Goal: Information Seeking & Learning: Check status

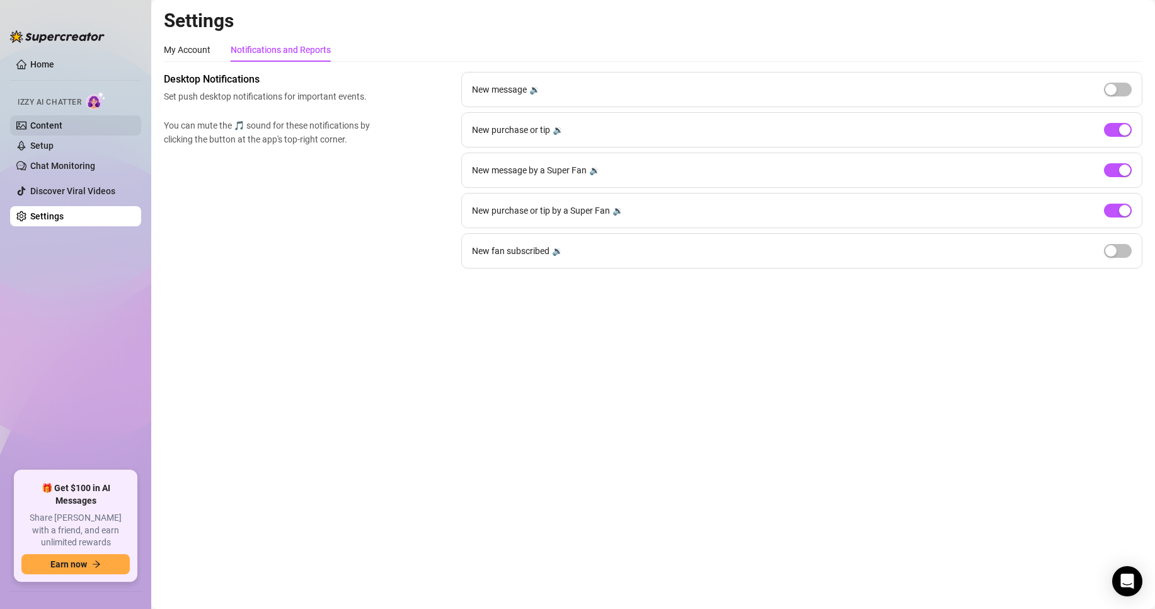
click at [49, 124] on link "Content" at bounding box center [46, 125] width 32 height 10
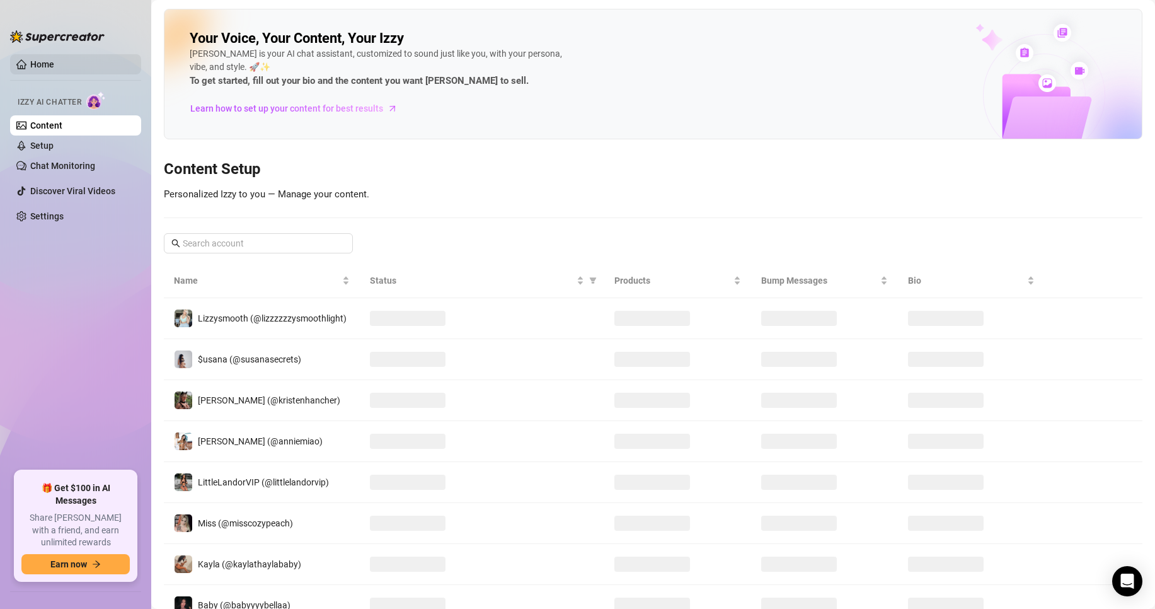
click at [51, 61] on link "Home" at bounding box center [42, 64] width 24 height 10
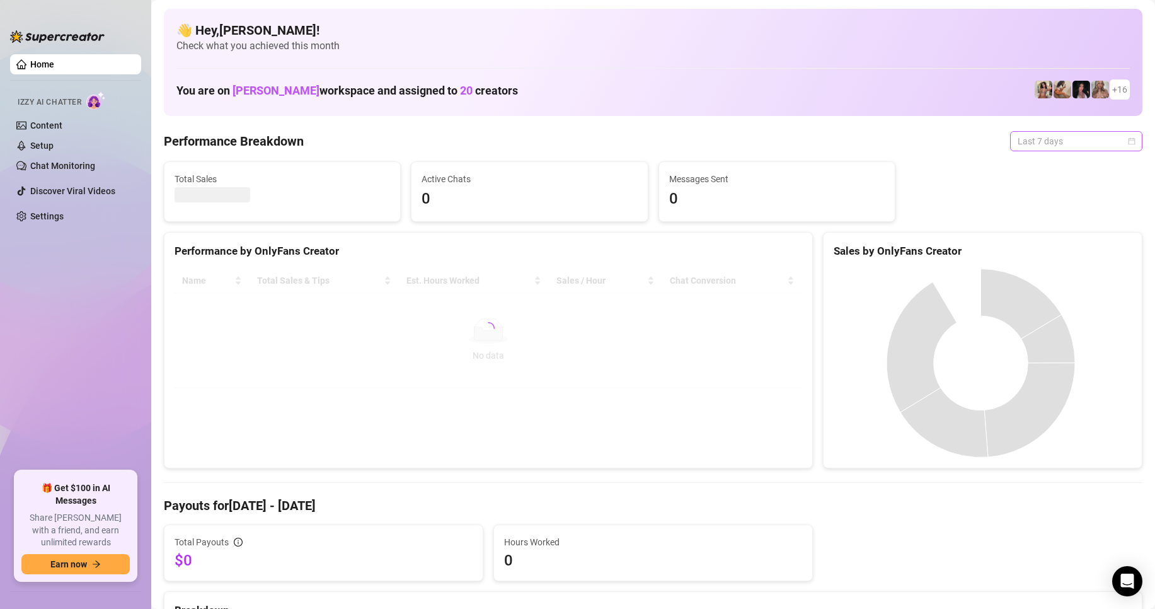
click at [1085, 142] on span "Last 7 days" at bounding box center [1075, 141] width 117 height 19
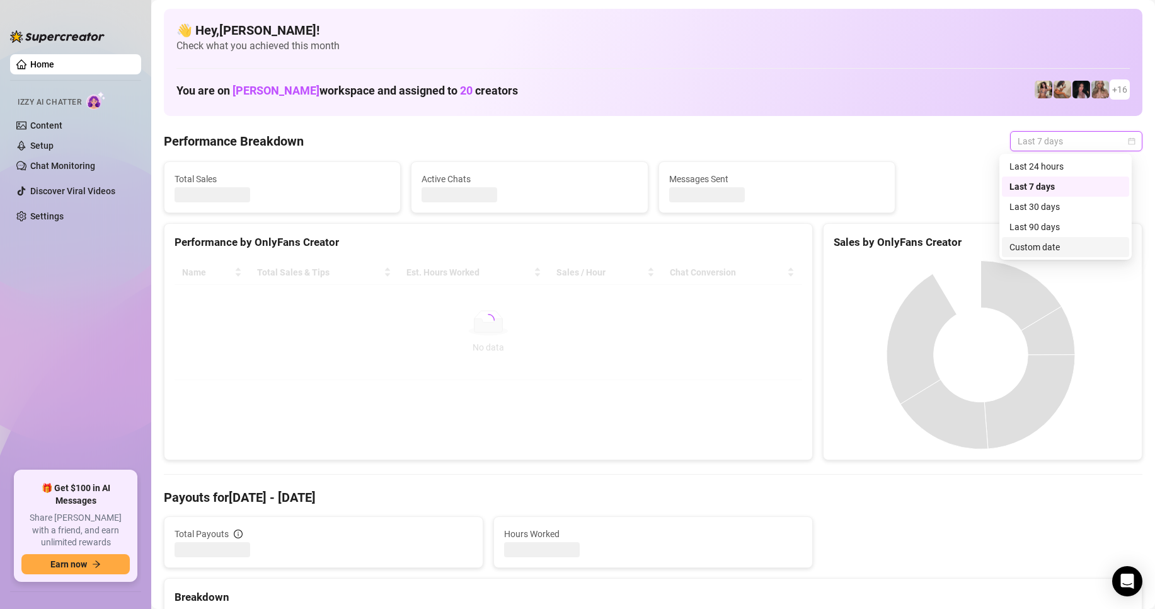
click at [1039, 248] on div "Custom date" at bounding box center [1065, 247] width 112 height 14
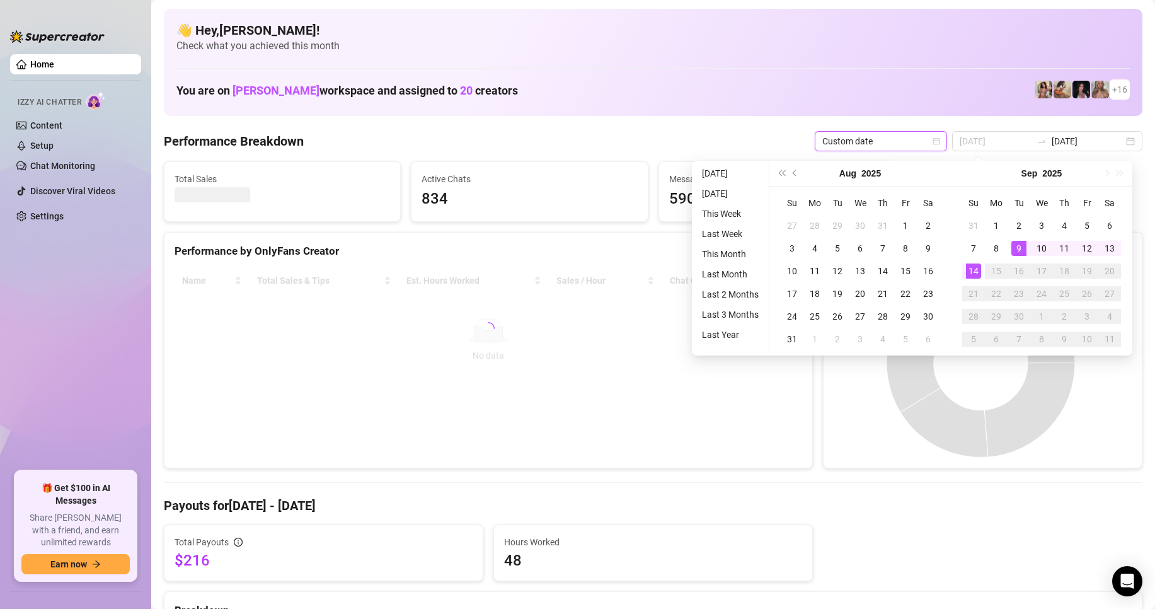
type input "[DATE]"
click at [976, 269] on div "14" at bounding box center [973, 270] width 15 height 15
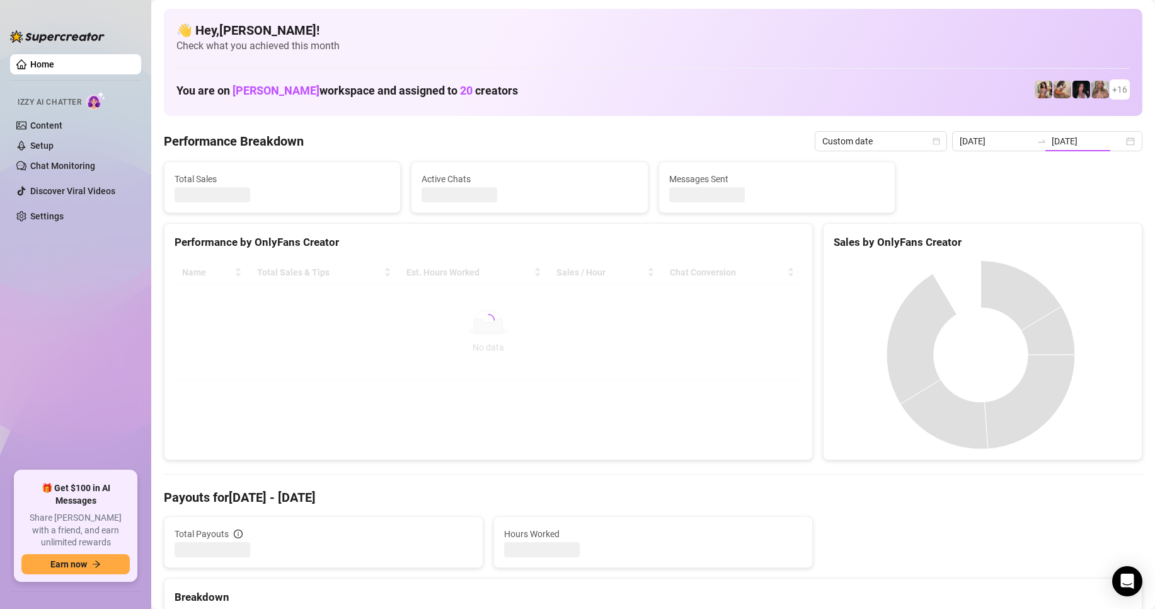
type input "[DATE]"
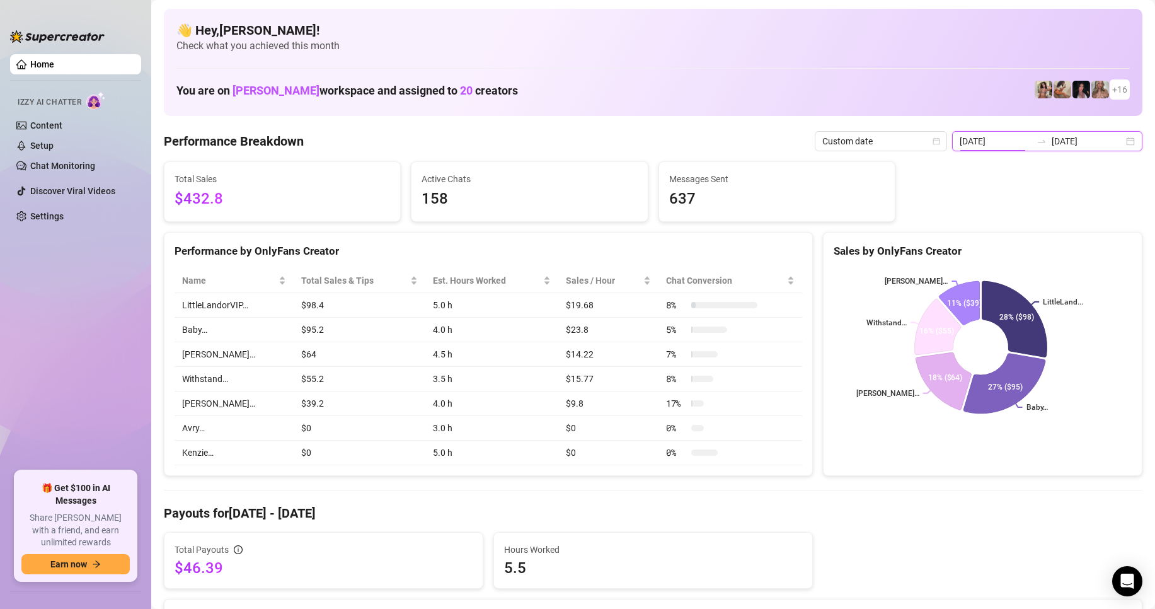
click at [1000, 142] on input "[DATE]" at bounding box center [995, 141] width 72 height 14
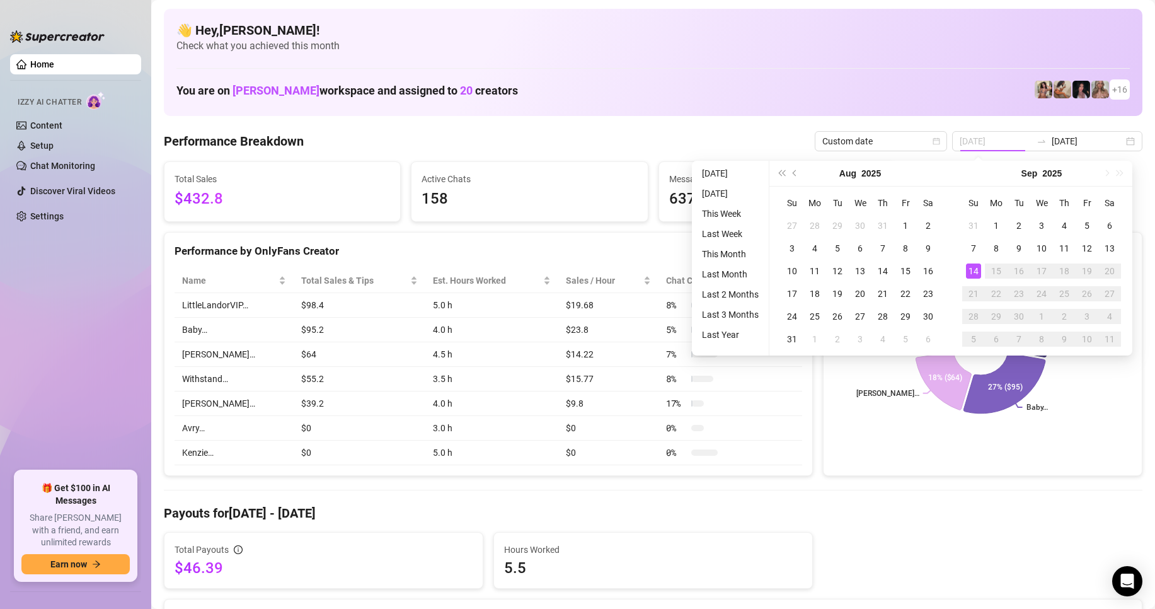
click at [972, 275] on div "14" at bounding box center [973, 270] width 15 height 15
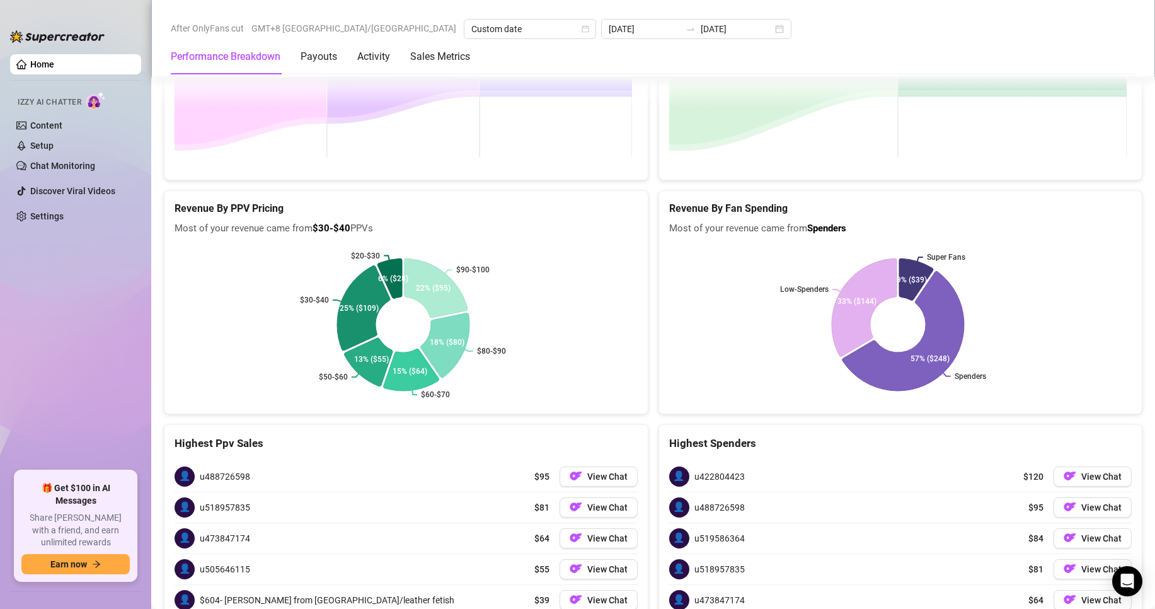
scroll to position [2380, 0]
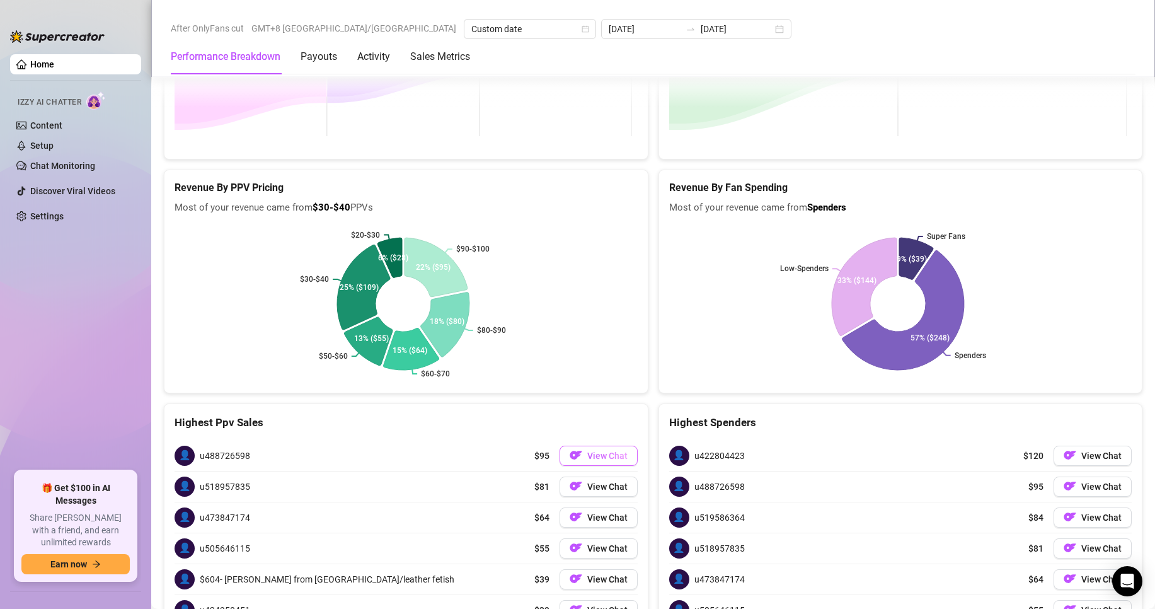
click at [579, 445] on button "View Chat" at bounding box center [598, 455] width 78 height 20
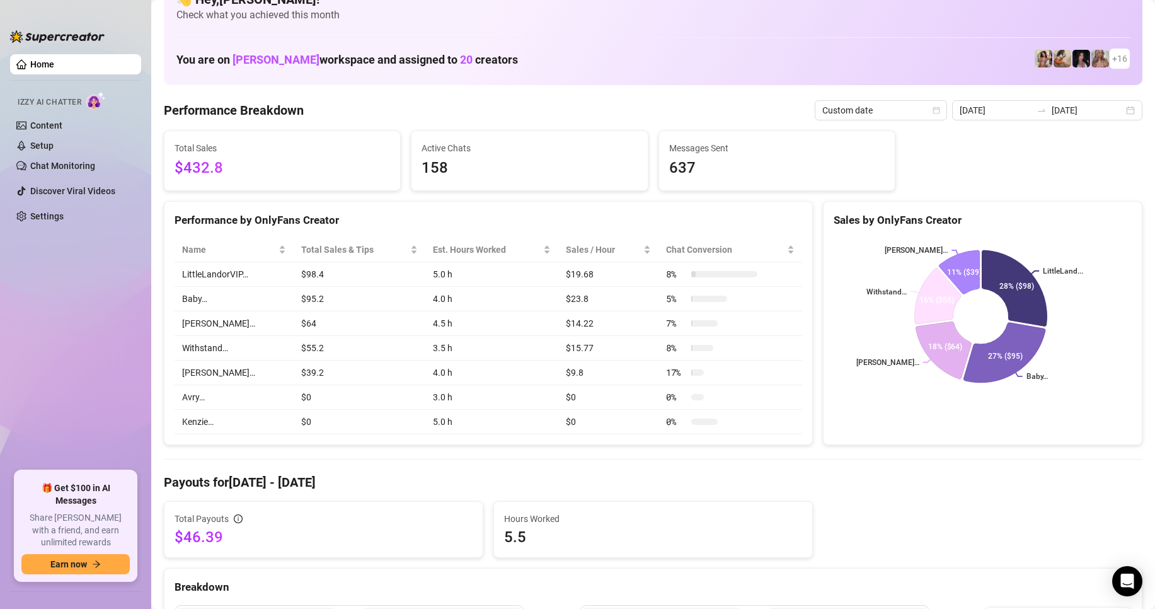
scroll to position [0, 0]
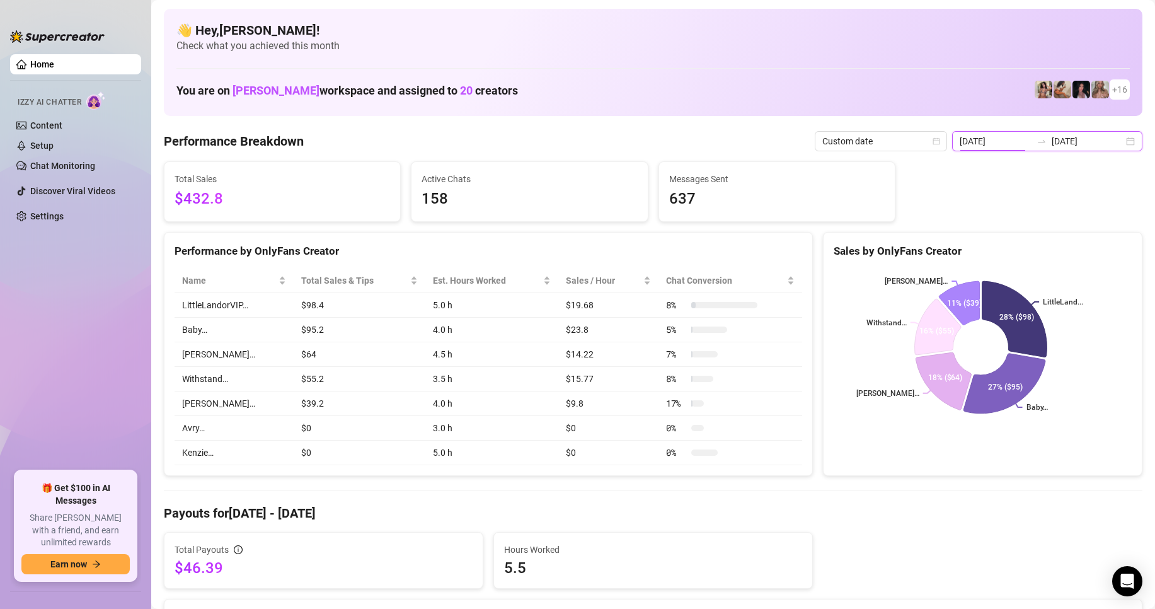
click at [1008, 142] on input "[DATE]" at bounding box center [995, 141] width 72 height 14
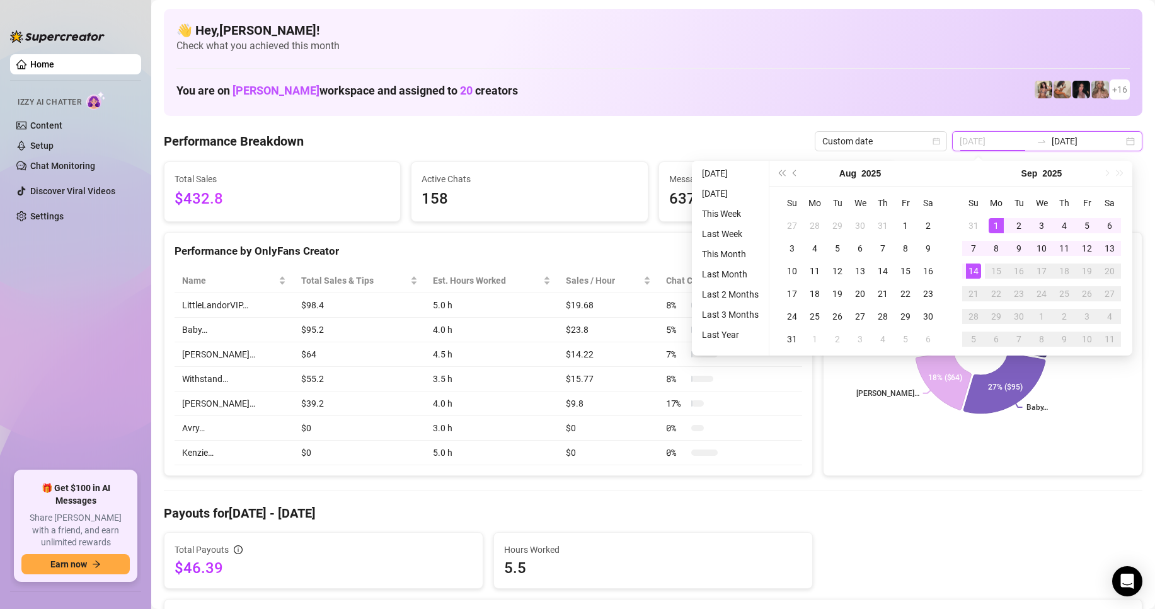
type input "[DATE]"
click at [996, 227] on div "1" at bounding box center [995, 225] width 15 height 15
type input "[DATE]"
click at [968, 276] on div "14" at bounding box center [973, 270] width 15 height 15
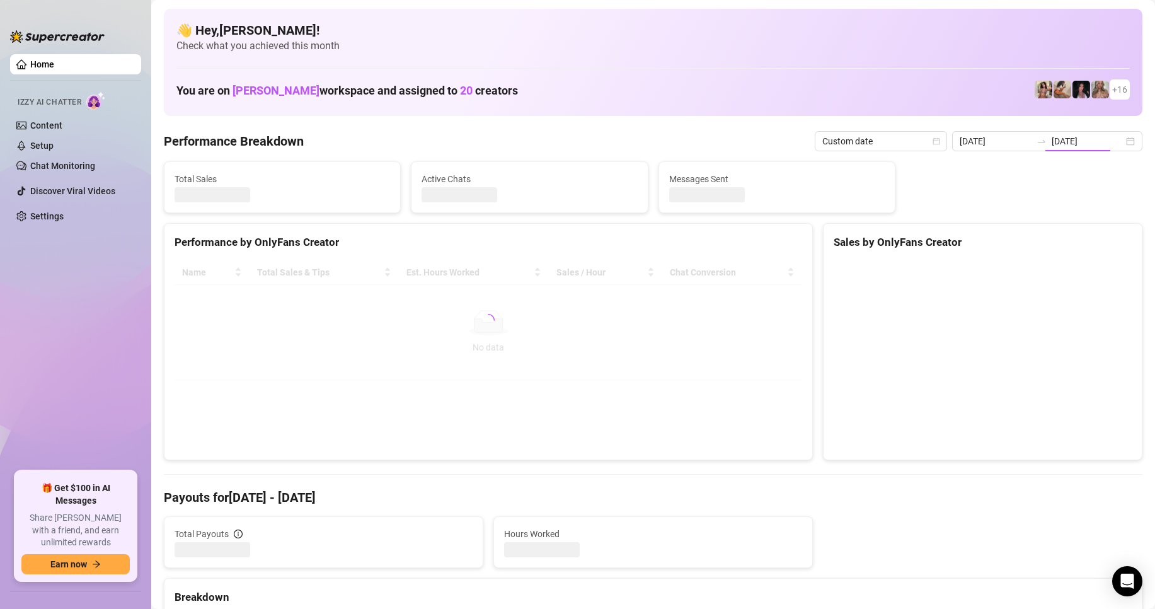
type input "[DATE]"
click at [1059, 139] on input "[DATE]" at bounding box center [1087, 141] width 72 height 14
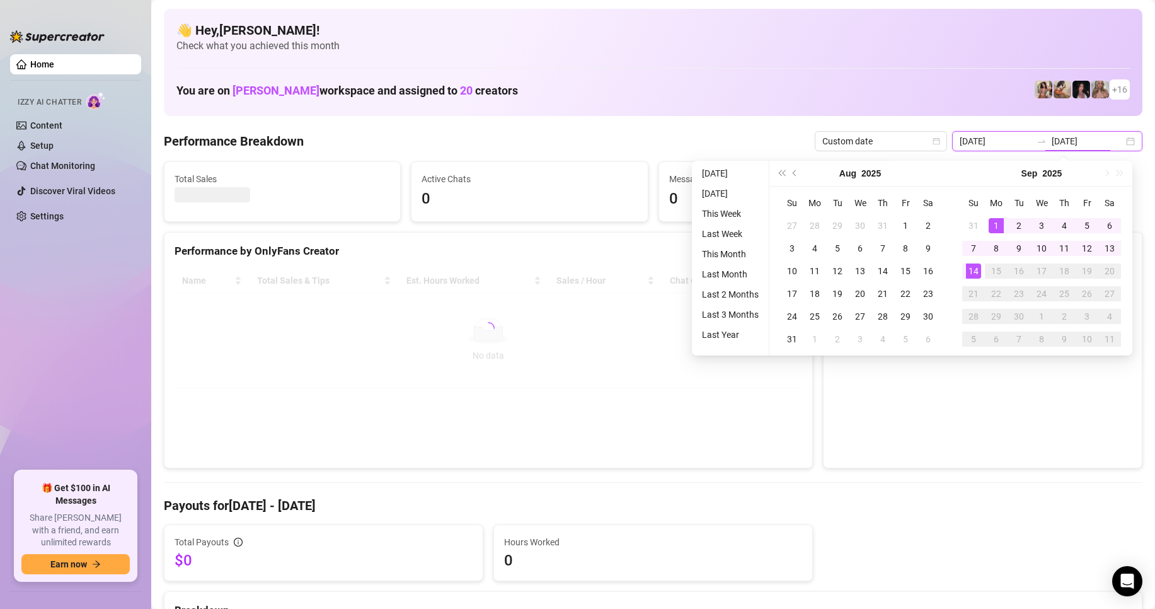
type input "[DATE]"
click at [998, 223] on div "1" at bounding box center [995, 225] width 15 height 15
type input "[DATE]"
click at [969, 247] on div "7" at bounding box center [973, 248] width 15 height 15
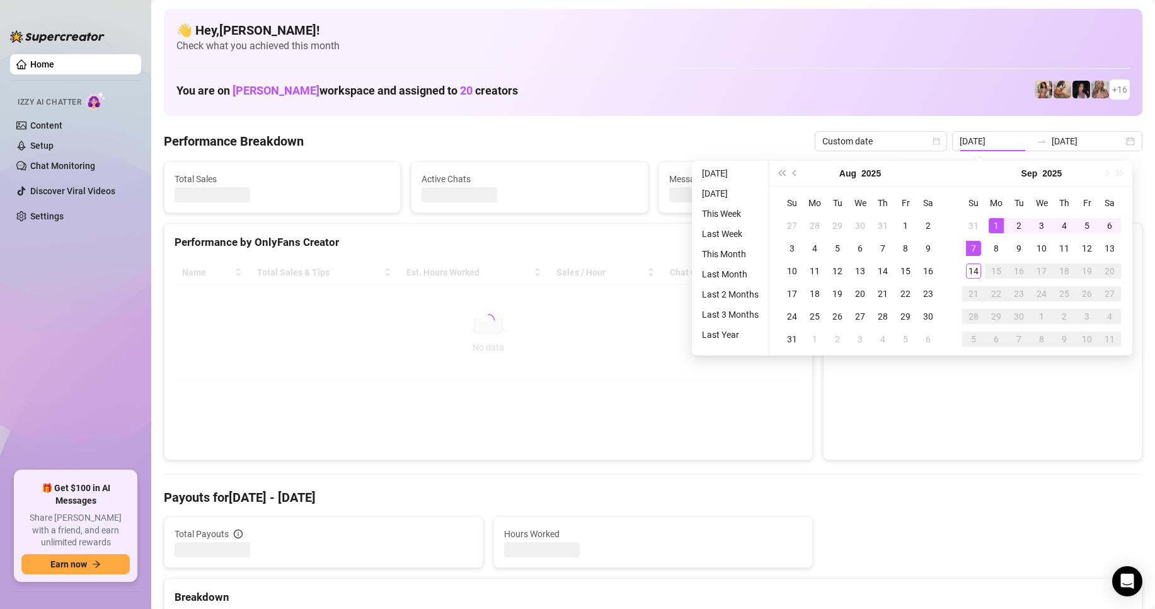
type input "[DATE]"
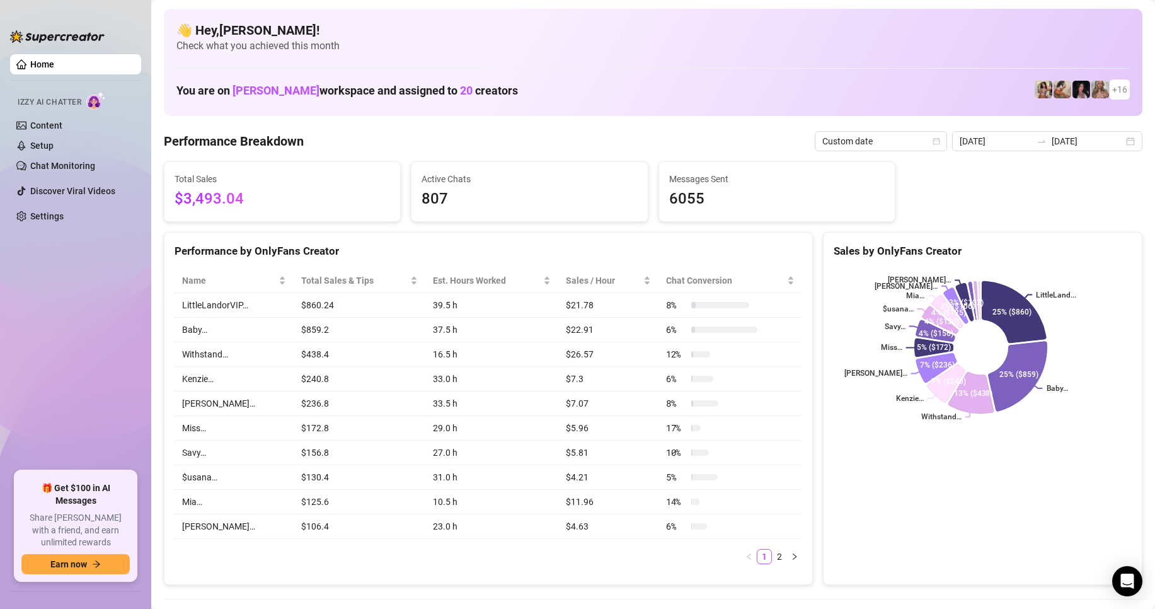
click at [912, 213] on div "Total Sales $3,493.04 Active Chats 807 Messages Sent 6055" at bounding box center [653, 191] width 988 height 60
click at [1036, 140] on icon "swap-right" at bounding box center [1041, 141] width 10 height 10
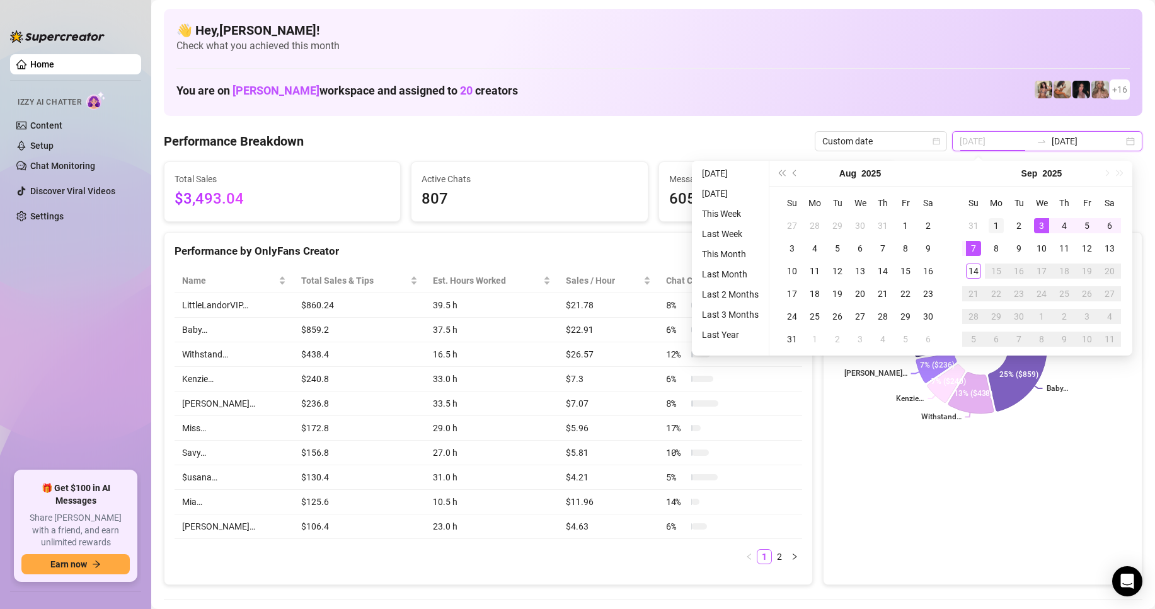
type input "[DATE]"
click at [995, 229] on div "1" at bounding box center [995, 225] width 15 height 15
type input "[DATE]"
click at [974, 225] on div "31" at bounding box center [973, 225] width 15 height 15
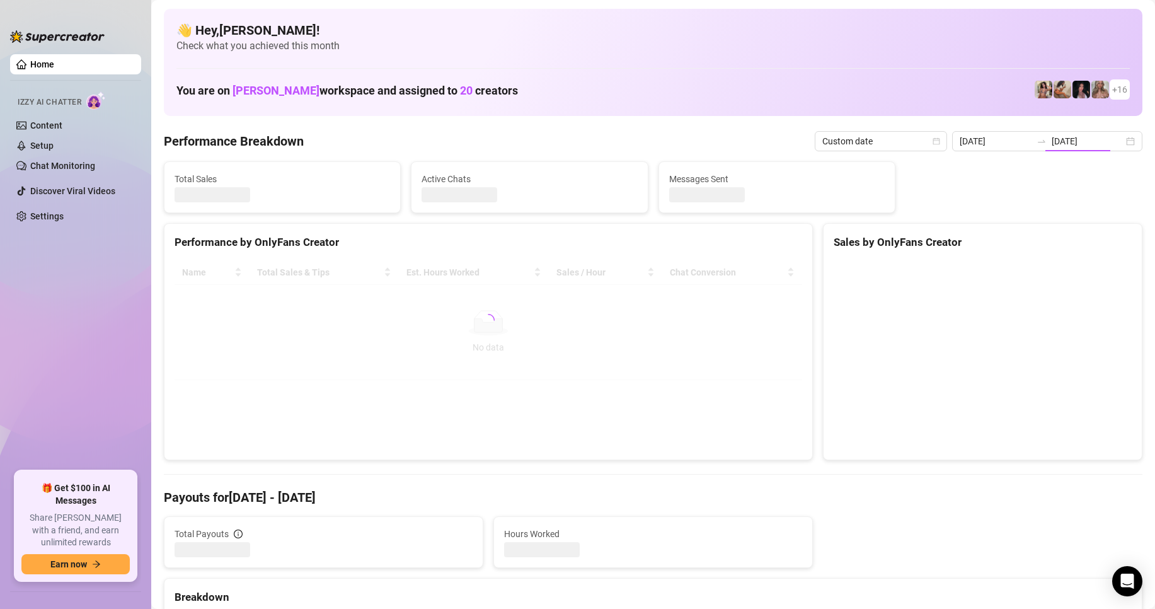
type input "[DATE]"
click at [1060, 139] on input "[DATE]" at bounding box center [1087, 141] width 72 height 14
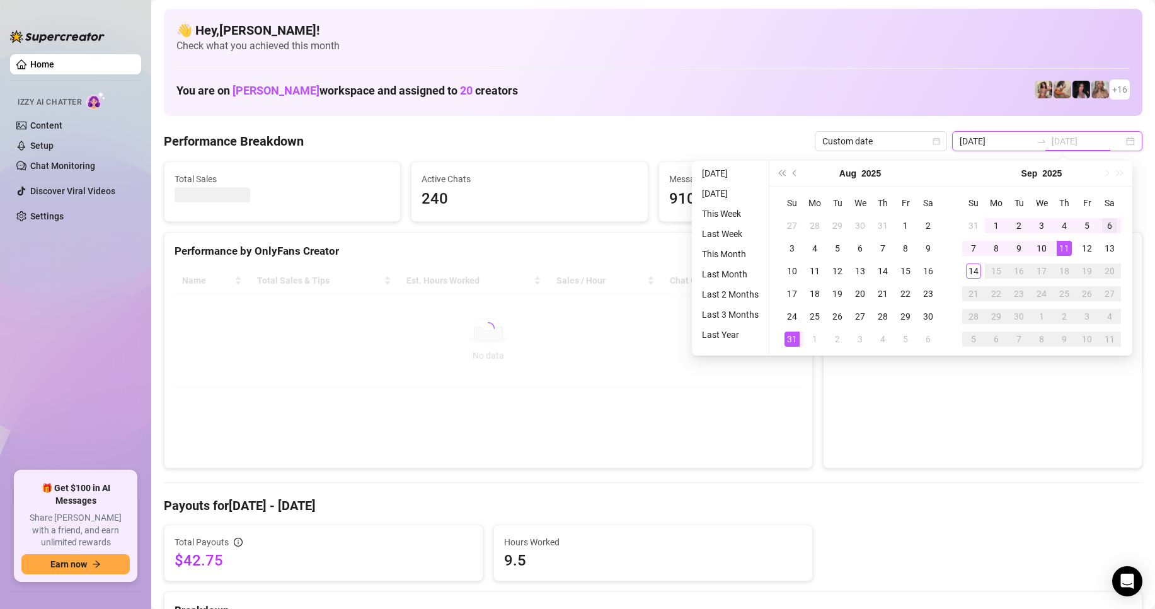
type input "[DATE]"
click at [1109, 220] on div "6" at bounding box center [1109, 225] width 15 height 15
type input "[DATE]"
click at [971, 223] on div "31" at bounding box center [973, 225] width 15 height 15
type input "[DATE]"
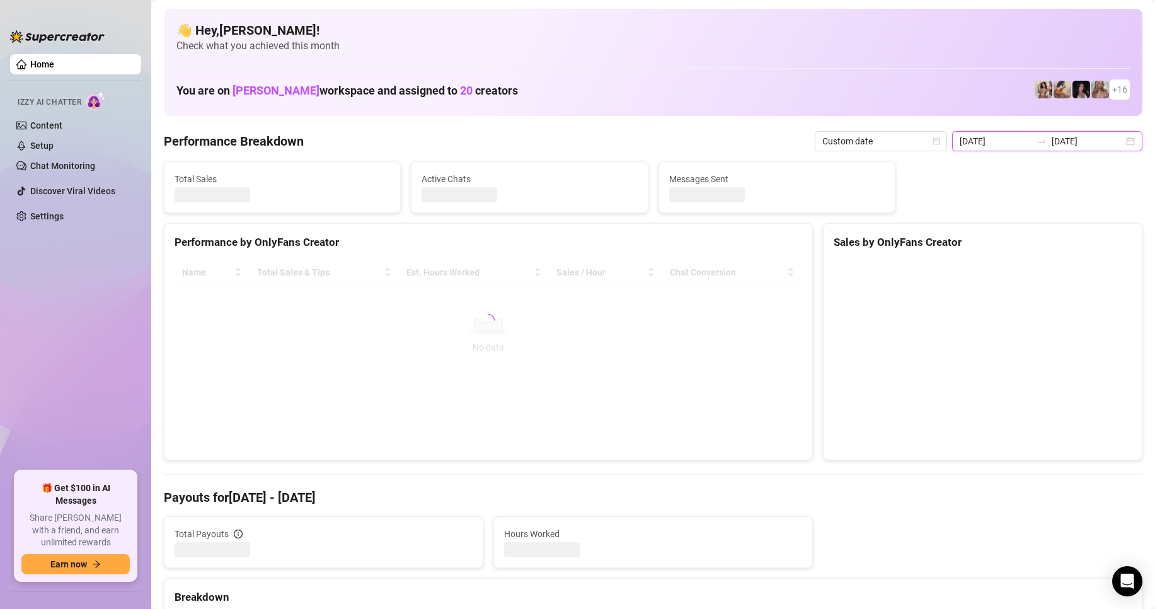
click at [1027, 142] on input "[DATE]" at bounding box center [995, 141] width 72 height 14
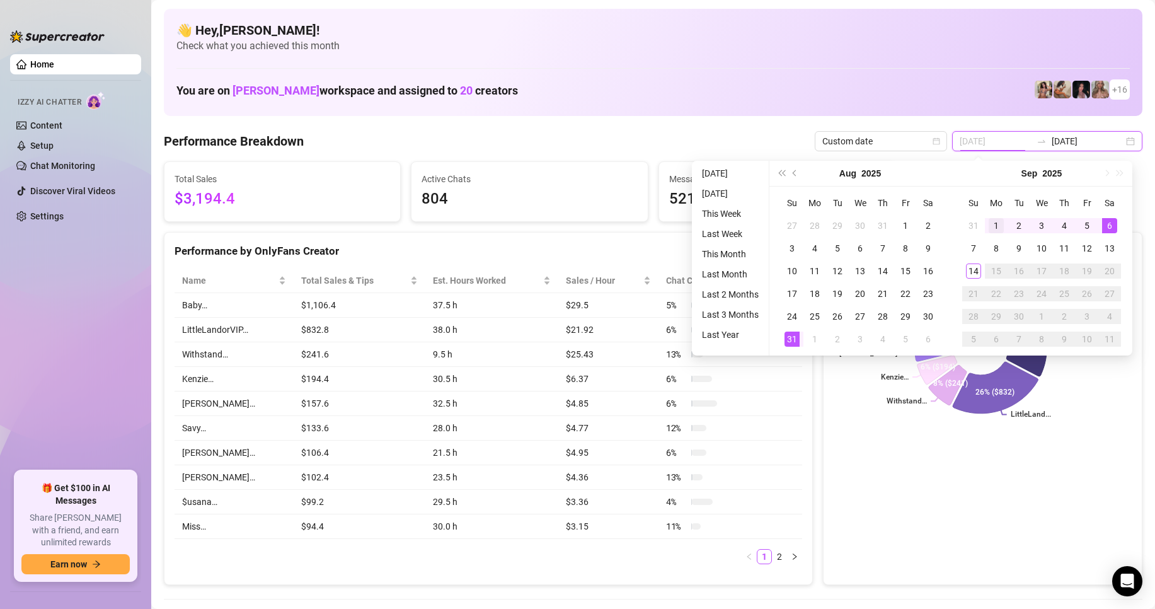
type input "[DATE]"
click at [1000, 222] on div "1" at bounding box center [995, 225] width 15 height 15
type input "[DATE]"
click at [975, 250] on div "7" at bounding box center [973, 248] width 15 height 15
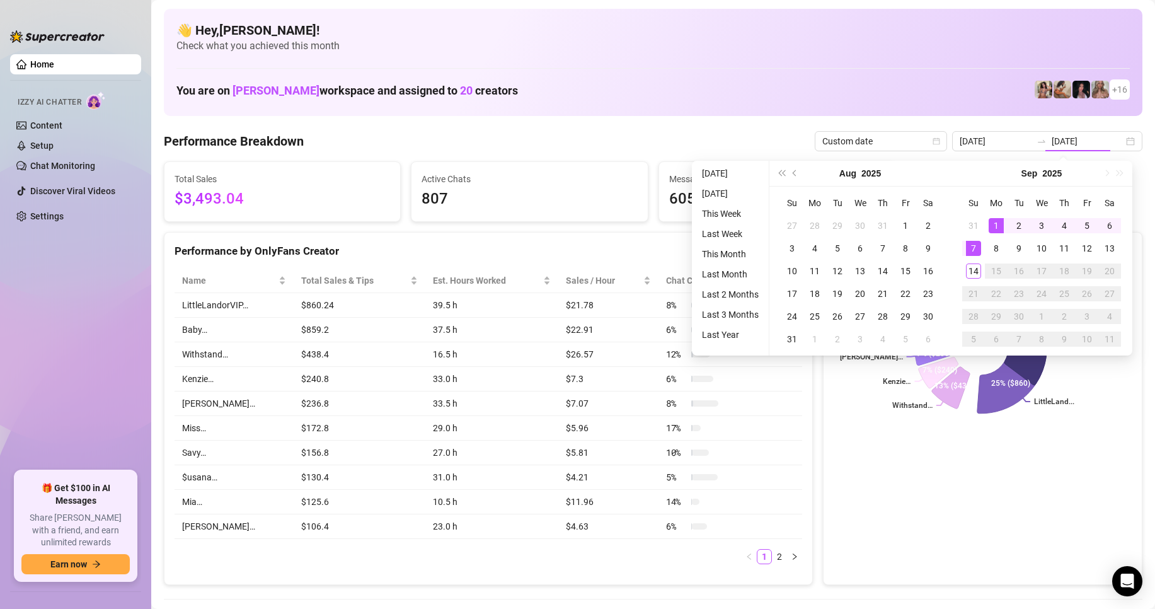
type input "[DATE]"
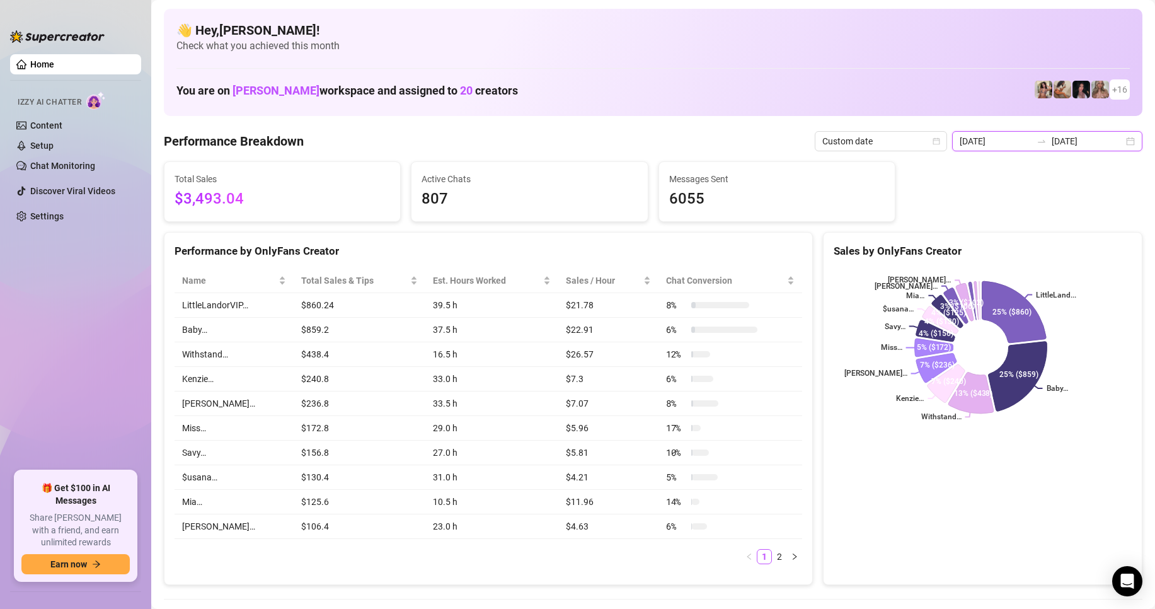
click at [1009, 146] on input "[DATE]" at bounding box center [995, 141] width 72 height 14
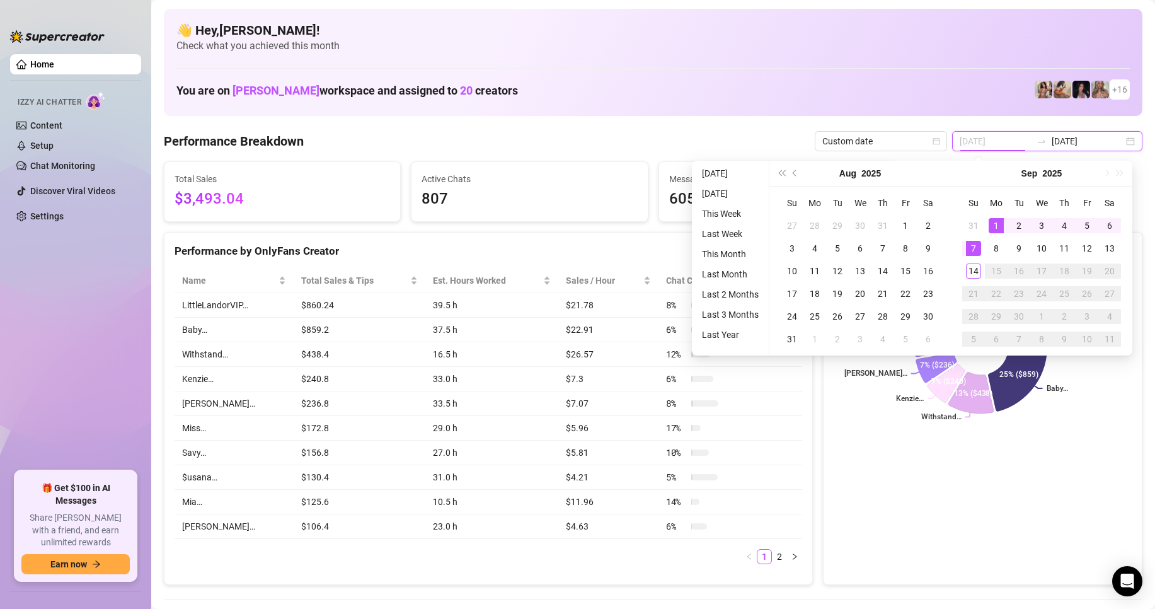
type input "[DATE]"
click at [973, 249] on div "7" at bounding box center [973, 248] width 15 height 15
click at [1114, 247] on div "13" at bounding box center [1109, 248] width 15 height 15
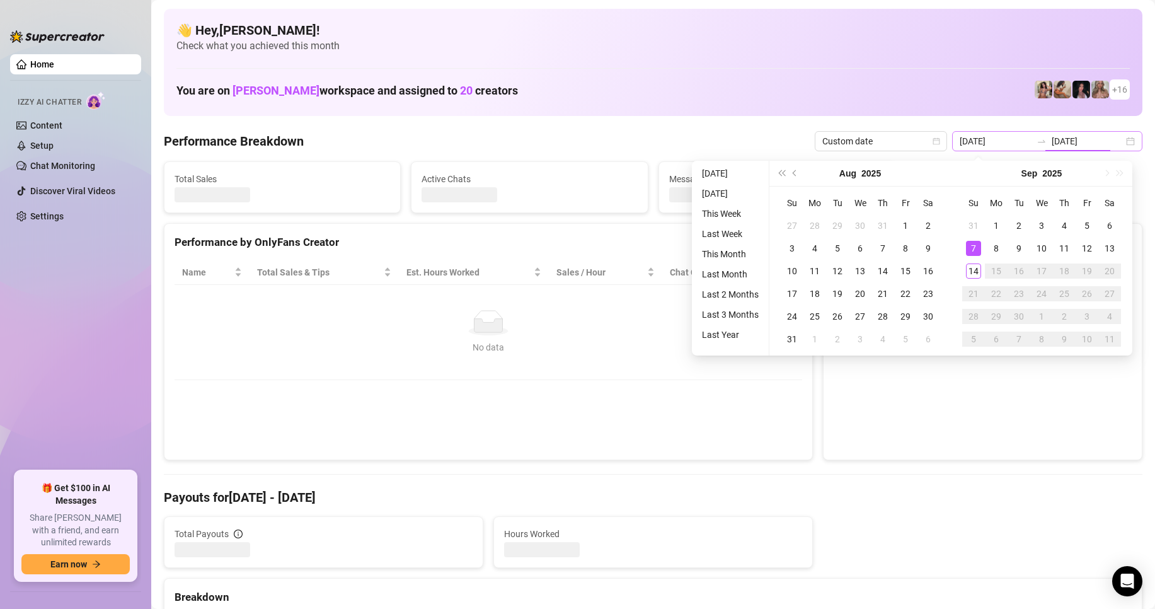
type input "[DATE]"
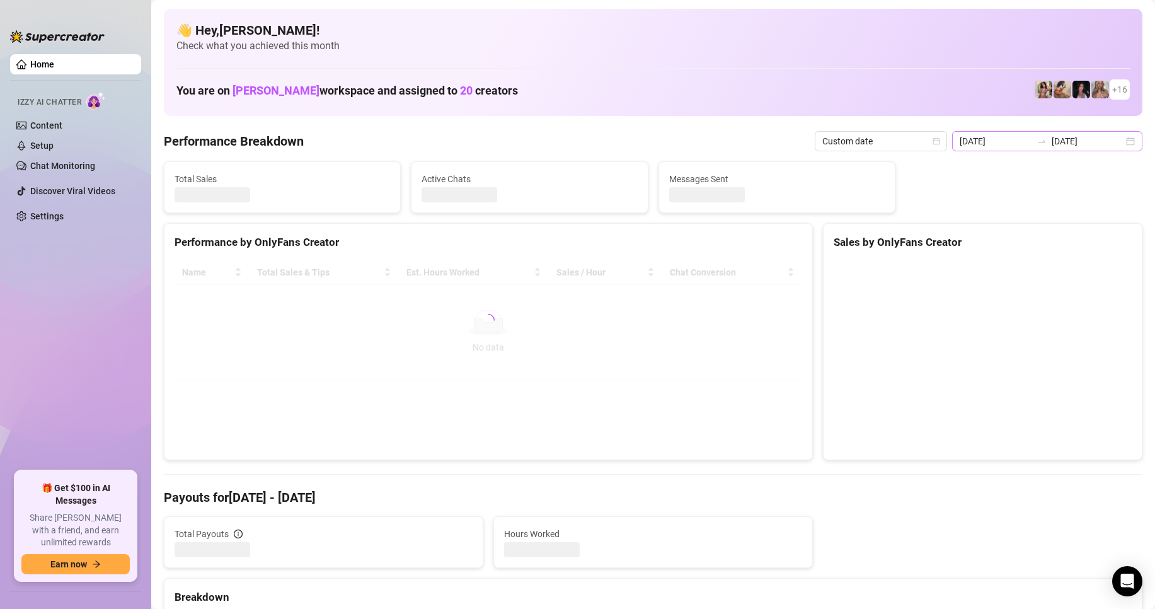
click at [1016, 149] on div "[DATE] [DATE]" at bounding box center [1047, 141] width 190 height 20
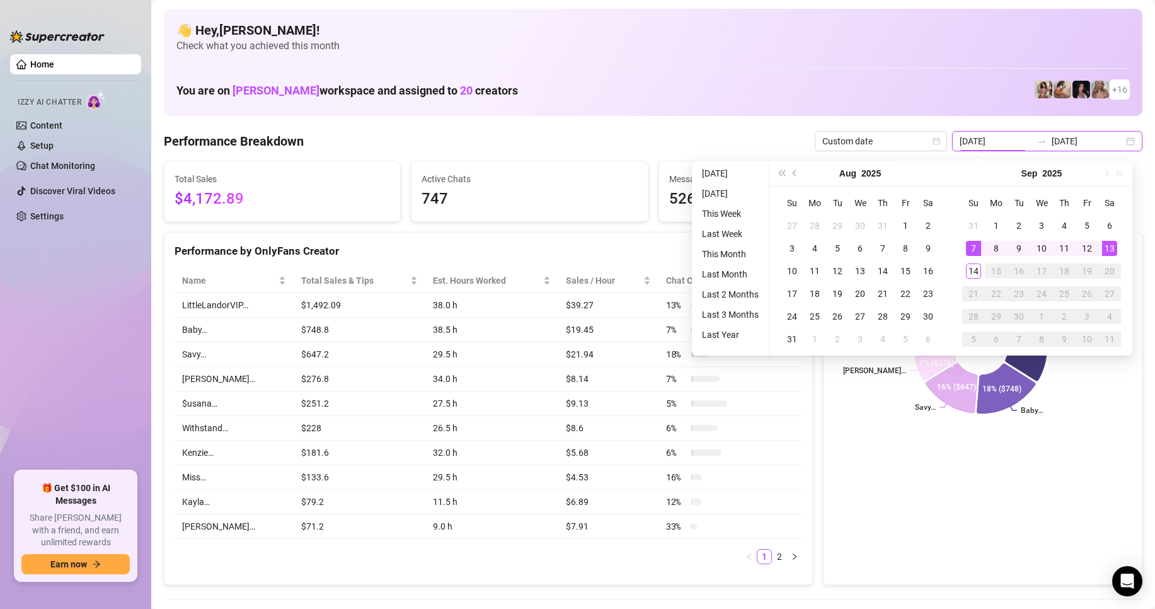
click at [1017, 147] on div "[DATE] [DATE]" at bounding box center [1047, 141] width 190 height 20
click at [993, 225] on div "1" at bounding box center [995, 225] width 15 height 15
type input "[DATE]"
click at [975, 269] on div "14" at bounding box center [973, 270] width 15 height 15
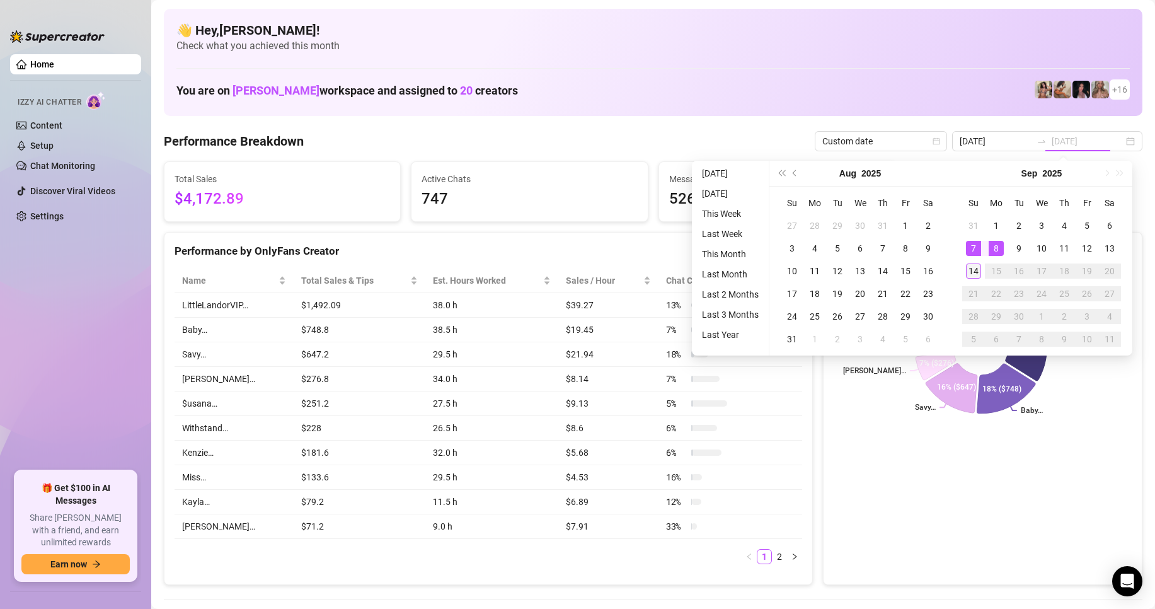
type input "[DATE]"
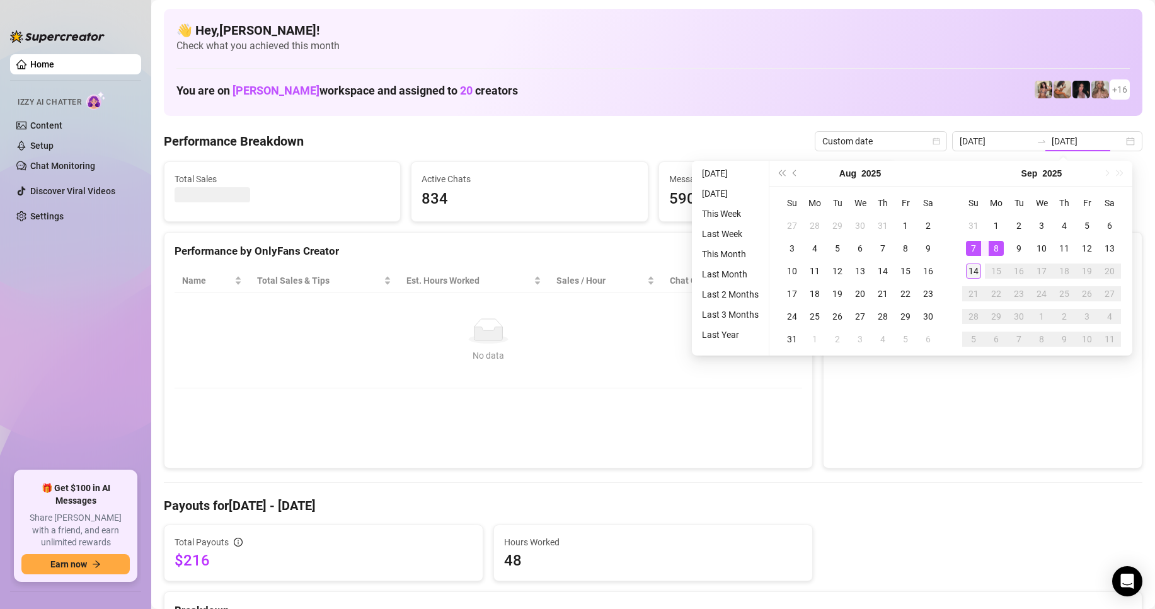
type input "[DATE]"
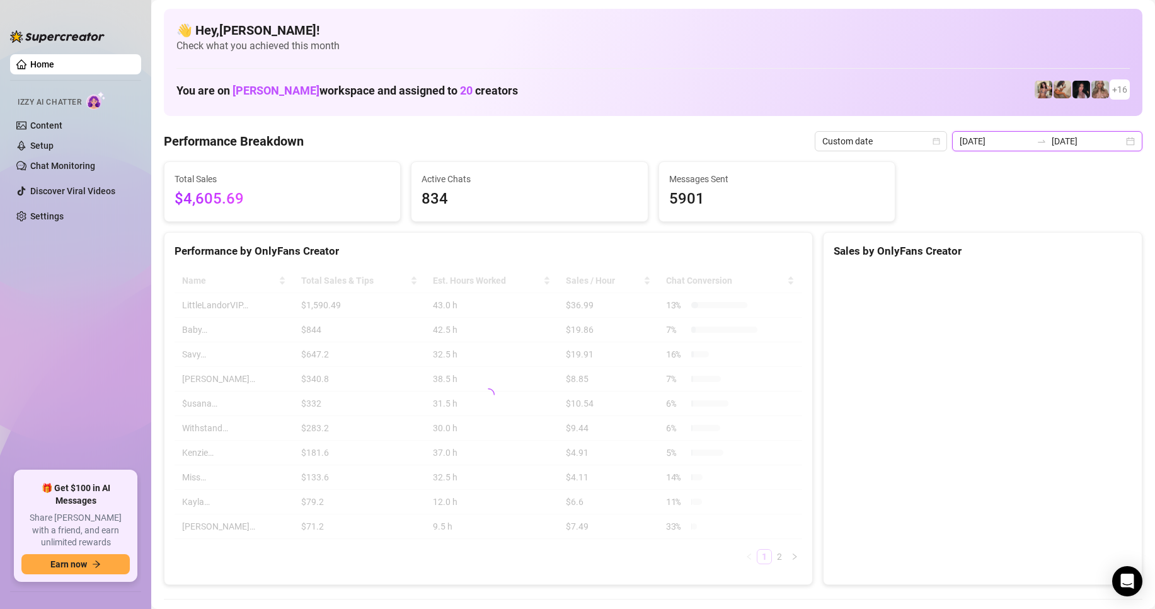
click at [1007, 139] on input "[DATE]" at bounding box center [995, 141] width 72 height 14
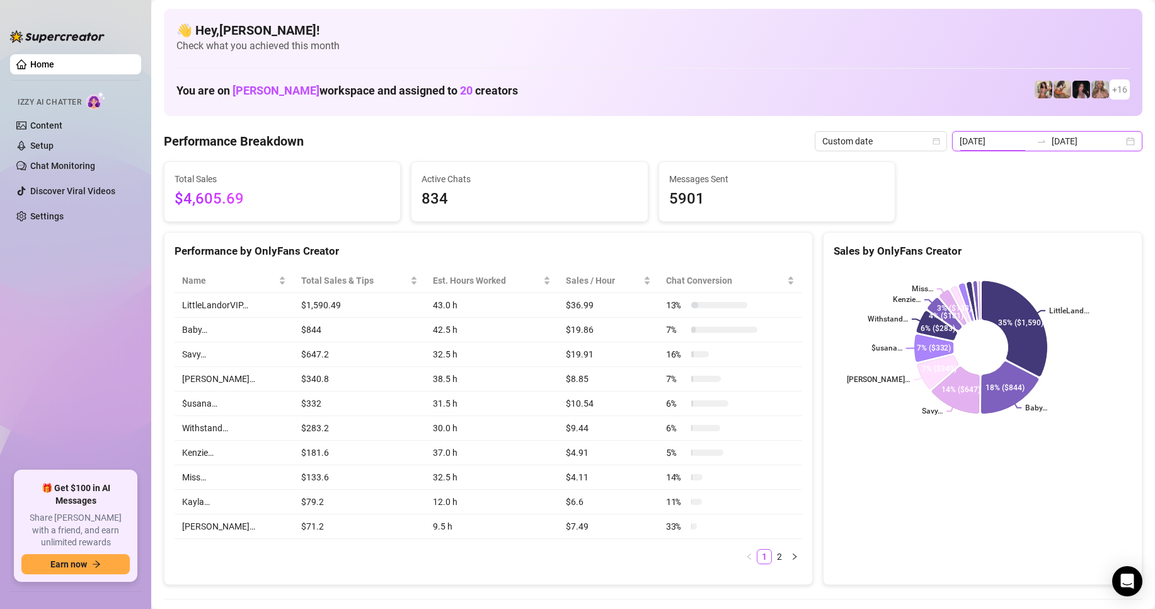
click at [996, 146] on input "[DATE]" at bounding box center [995, 141] width 72 height 14
click at [1015, 146] on input "[DATE]" at bounding box center [995, 141] width 72 height 14
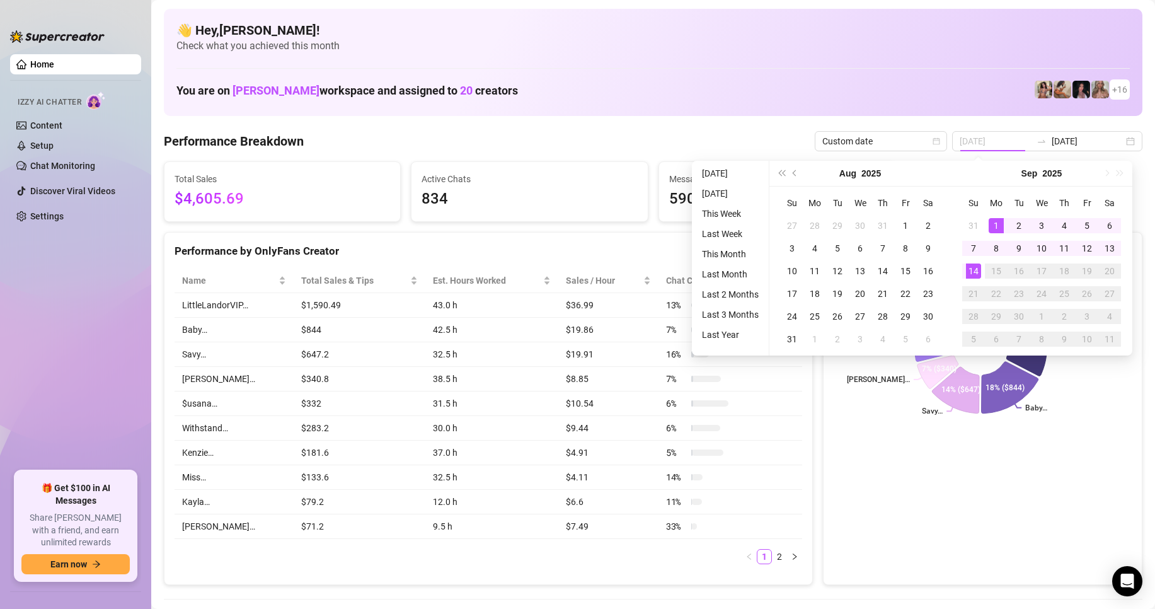
click at [994, 224] on div "1" at bounding box center [995, 225] width 15 height 15
click at [976, 271] on div "14" at bounding box center [973, 270] width 15 height 15
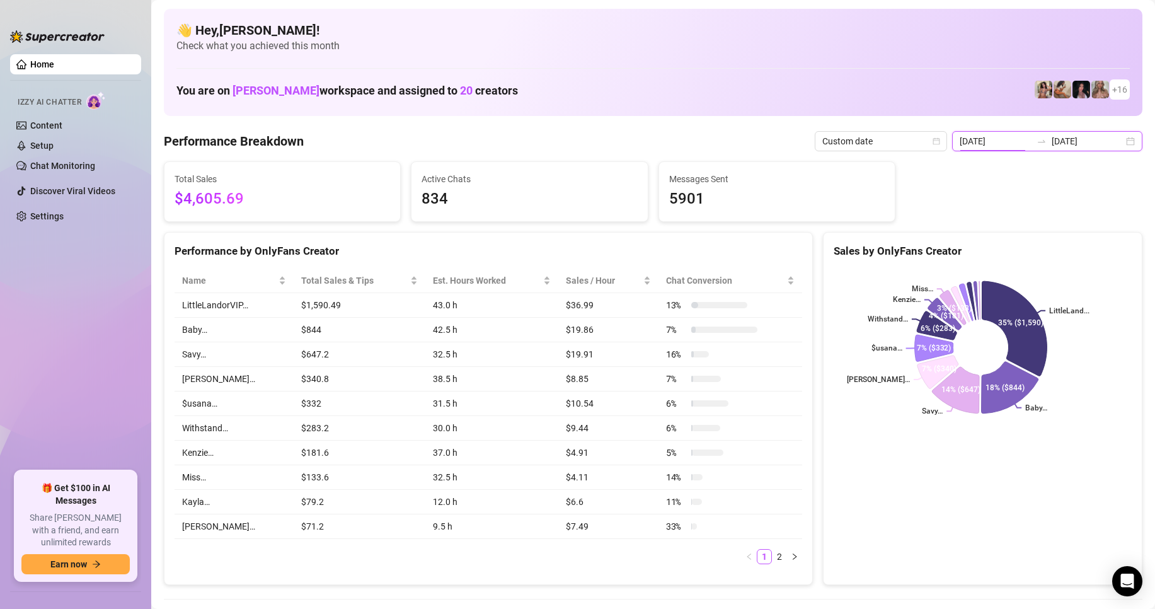
click at [1017, 140] on input "[DATE]" at bounding box center [995, 141] width 72 height 14
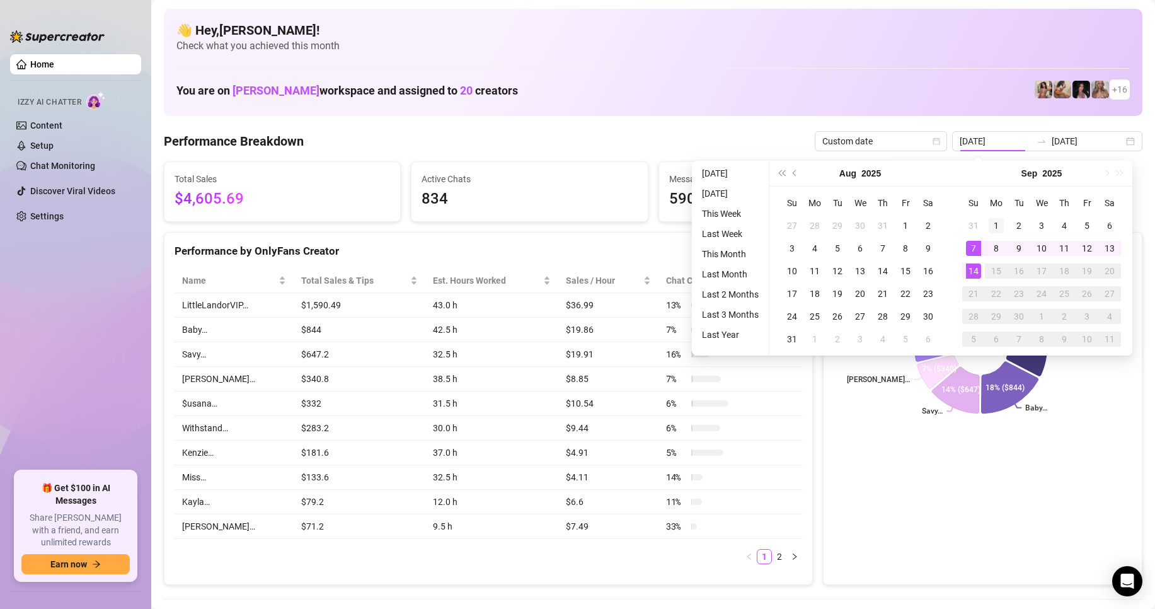
click at [994, 223] on div "1" at bounding box center [995, 225] width 15 height 15
type input "[DATE]"
click at [995, 222] on div "1" at bounding box center [995, 225] width 15 height 15
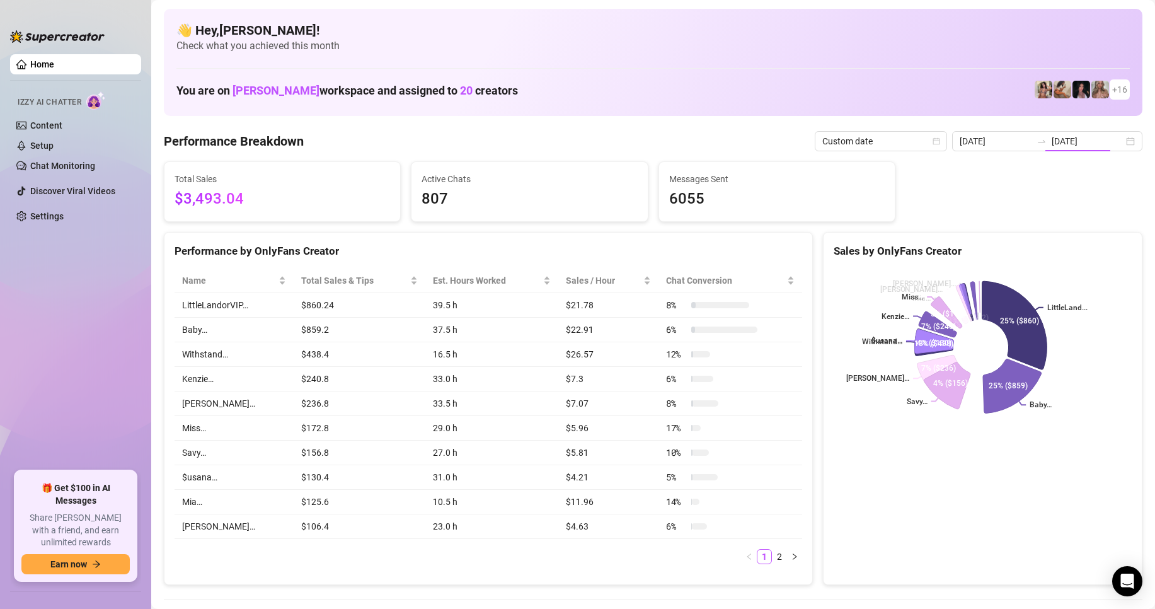
type input "[DATE]"
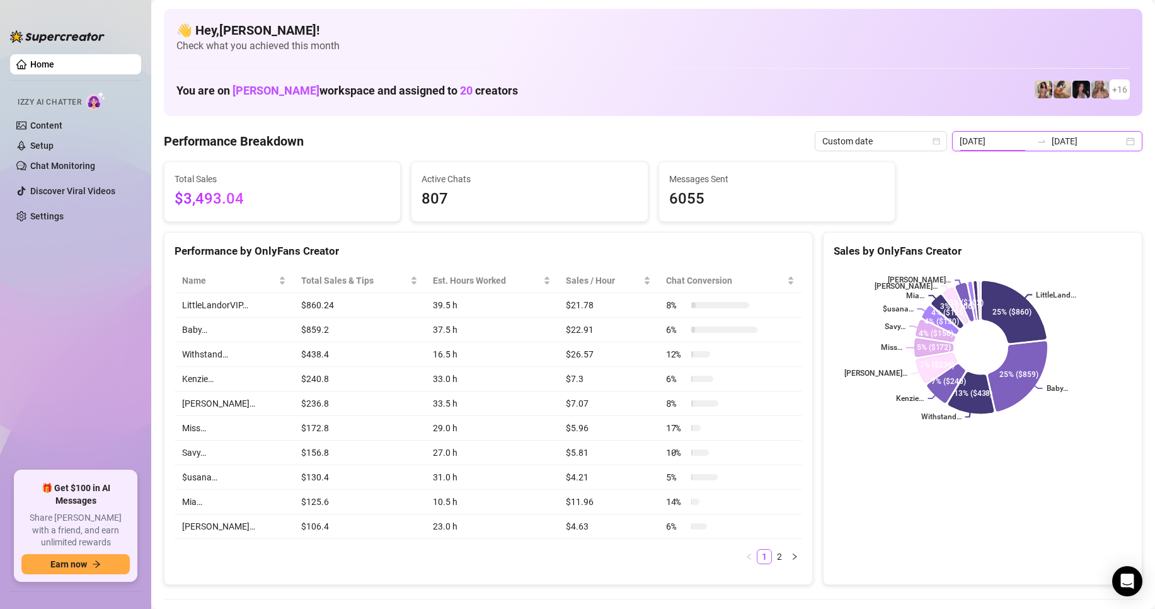
click at [1010, 141] on input "[DATE]" at bounding box center [995, 141] width 72 height 14
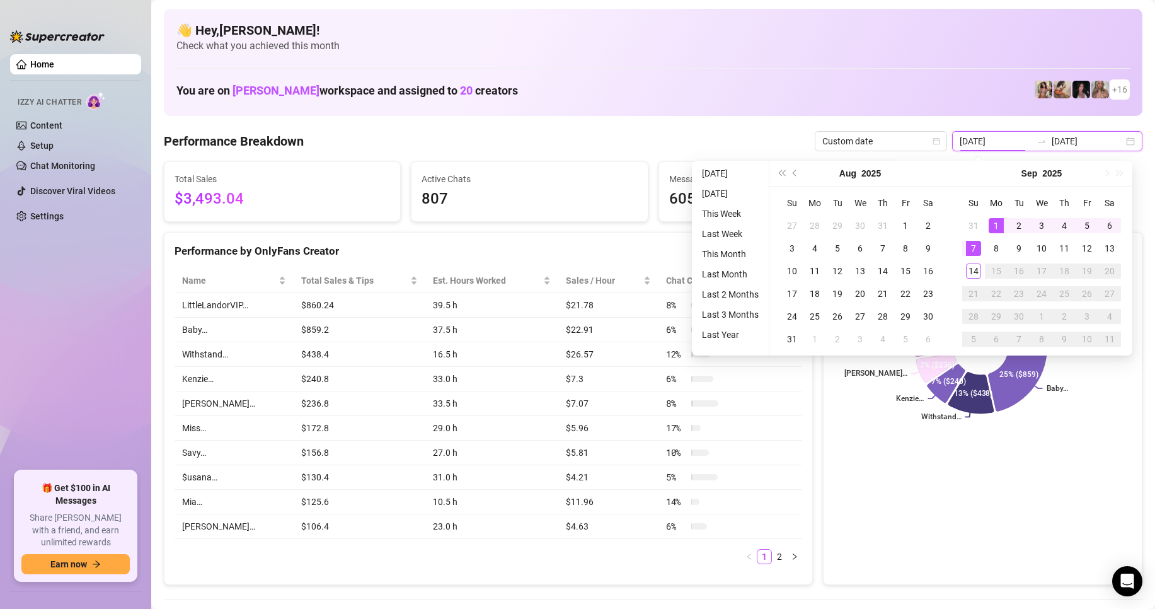
type input "[DATE]"
click at [998, 227] on div "1" at bounding box center [995, 225] width 15 height 15
type input "[DATE]"
click at [973, 268] on div "14" at bounding box center [973, 270] width 15 height 15
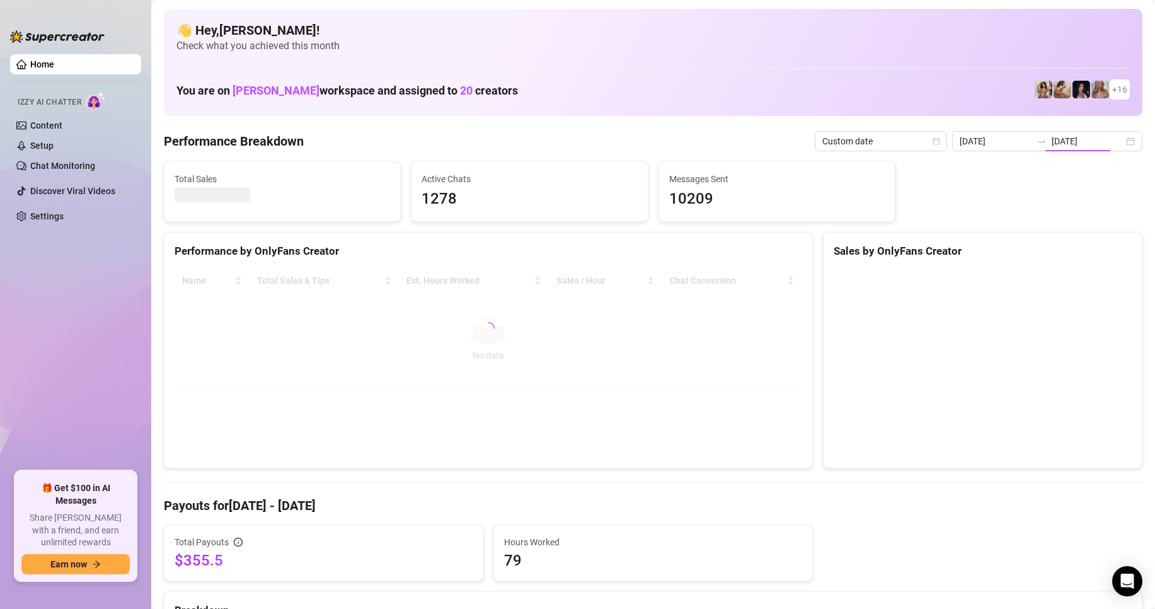
type input "[DATE]"
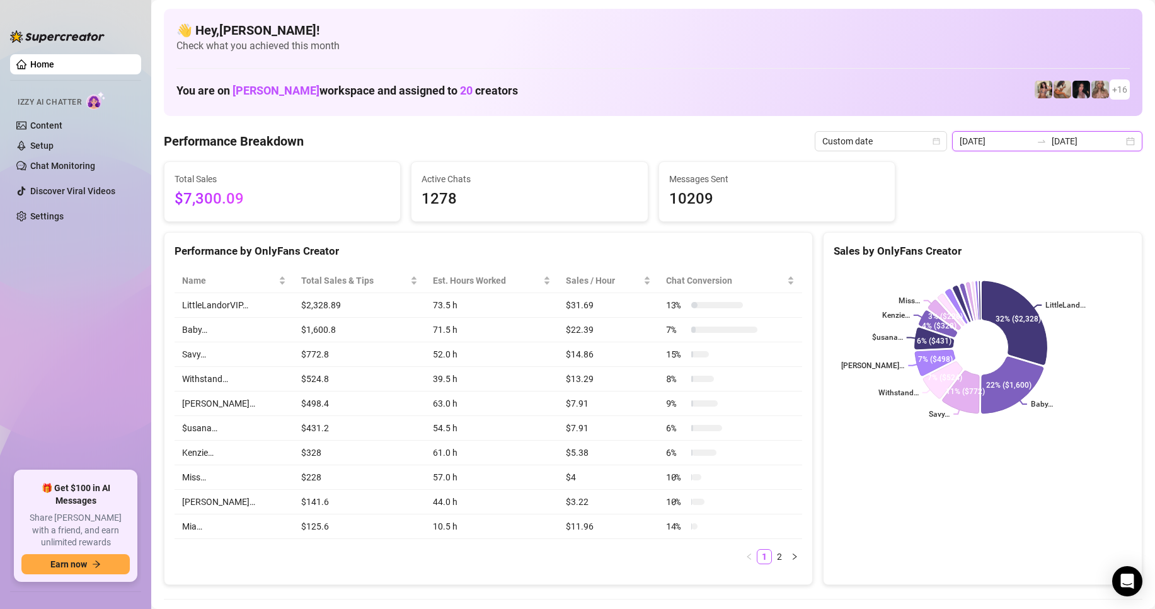
click at [1020, 143] on input "[DATE]" at bounding box center [995, 141] width 72 height 14
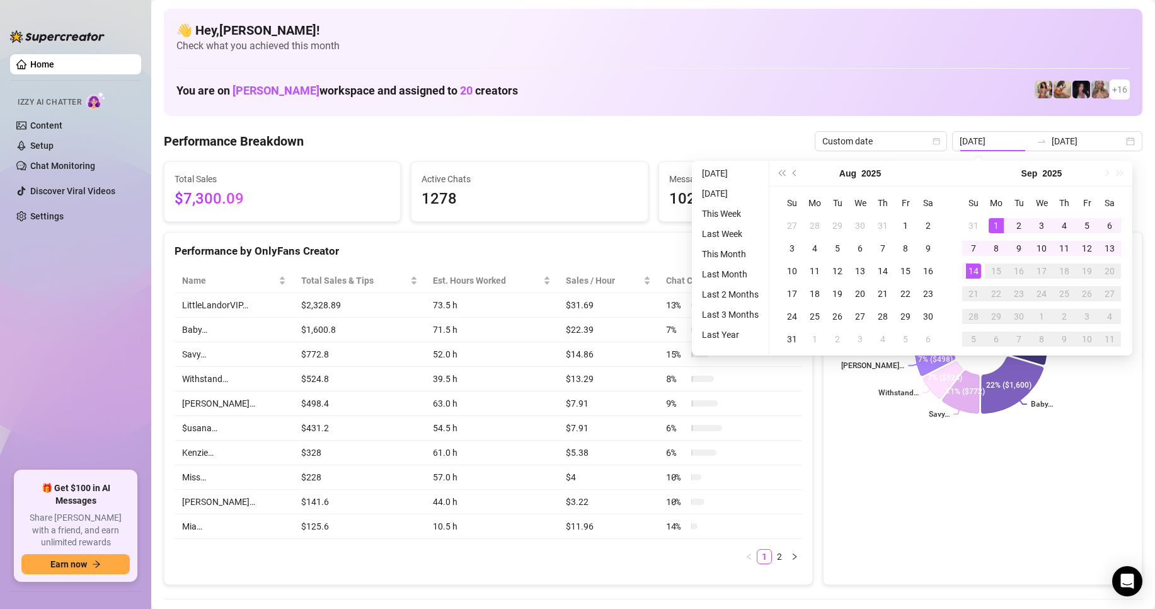
click at [493, 141] on div "Performance Breakdown Custom date [DATE] [DATE]" at bounding box center [653, 141] width 978 height 20
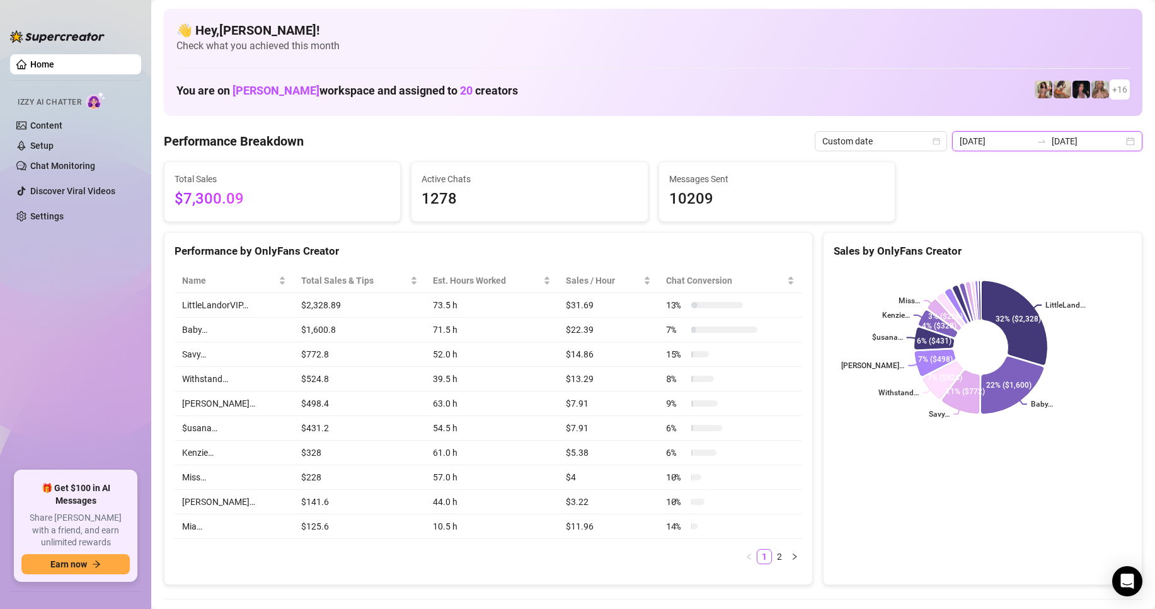
click at [1000, 142] on input "[DATE]" at bounding box center [995, 141] width 72 height 14
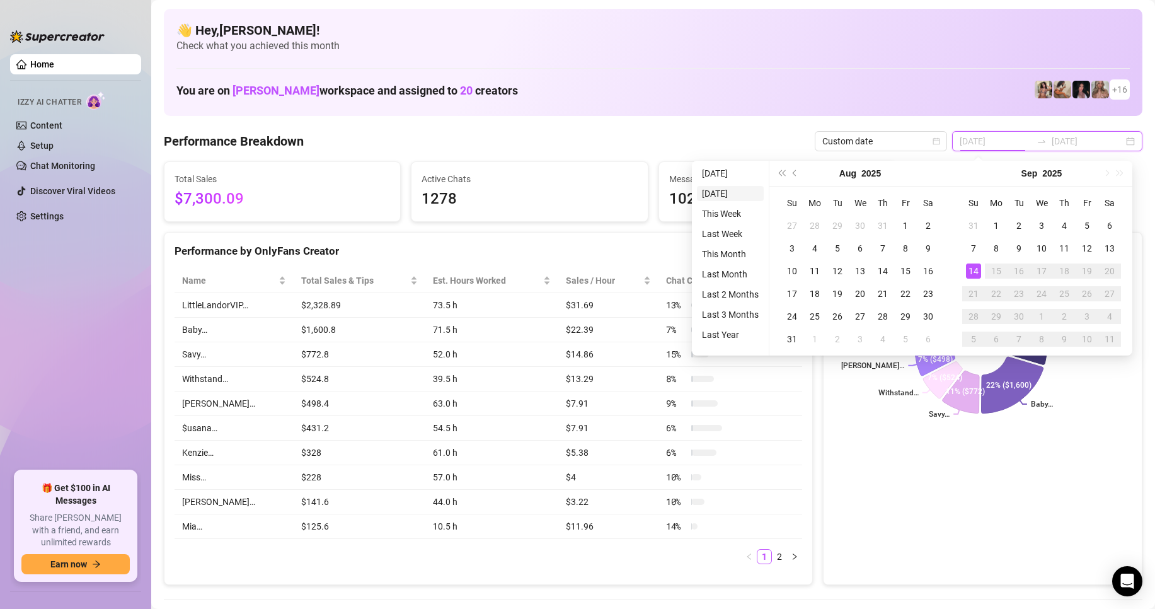
type input "[DATE]"
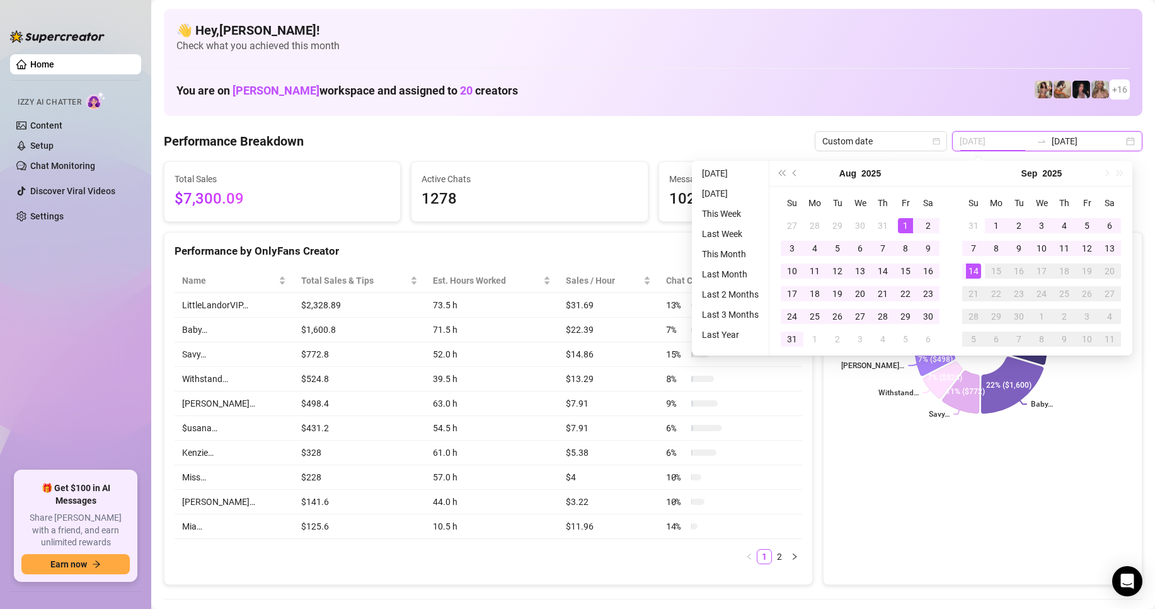
type input "[DATE]"
click at [906, 221] on div "1" at bounding box center [905, 225] width 15 height 15
type input "[DATE]"
click at [789, 339] on div "31" at bounding box center [791, 338] width 15 height 15
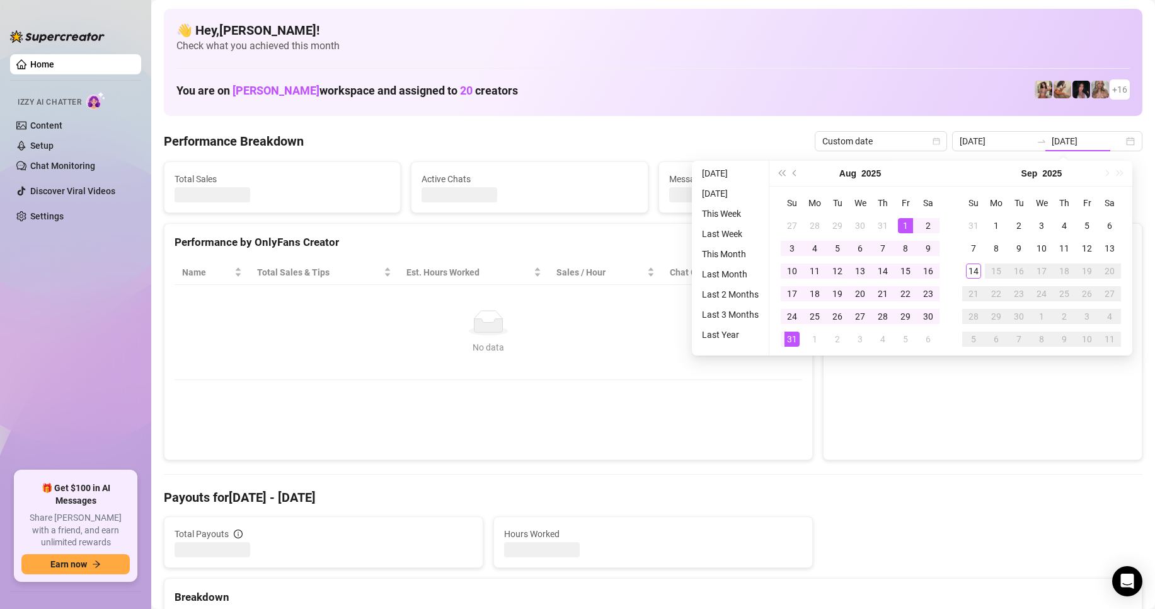
type input "[DATE]"
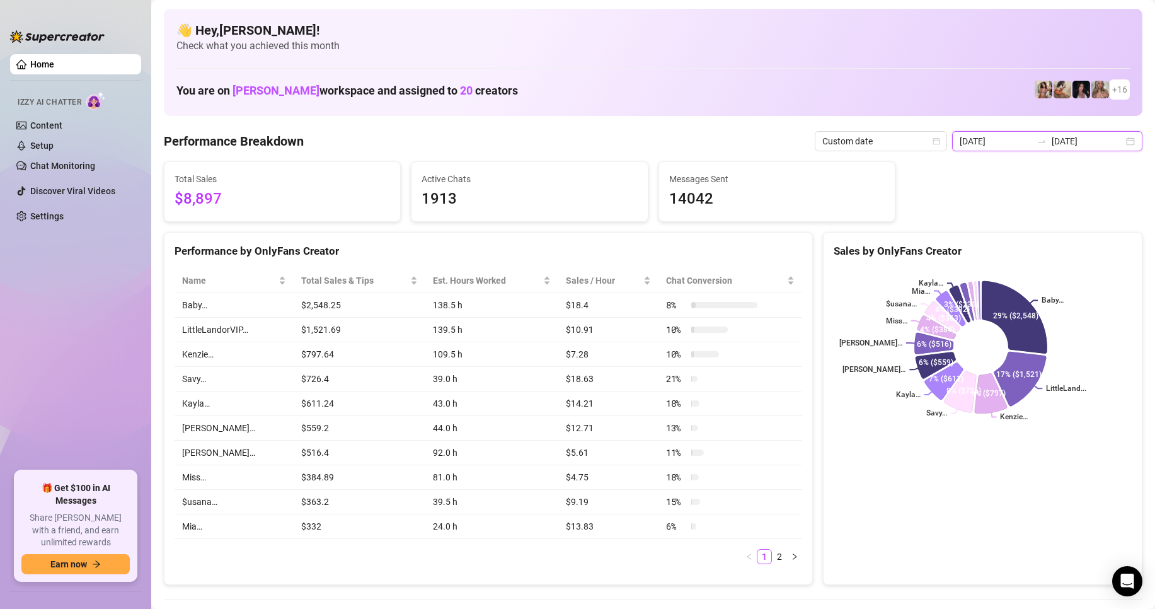
click at [990, 138] on input "[DATE]" at bounding box center [995, 141] width 72 height 14
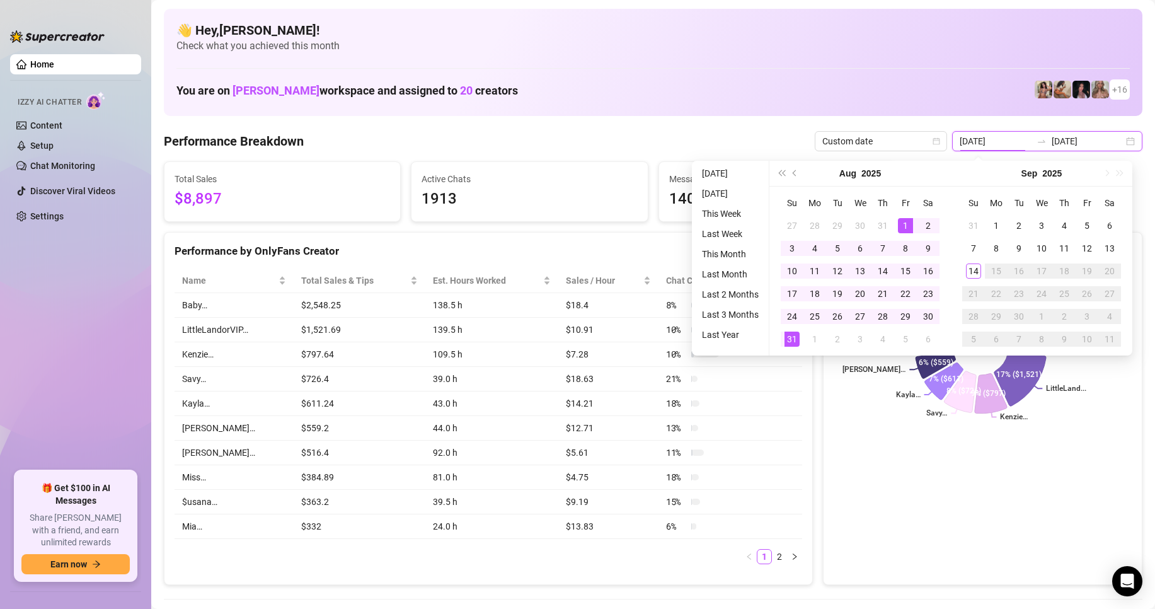
type input "[DATE]"
